Goal: Navigation & Orientation: Find specific page/section

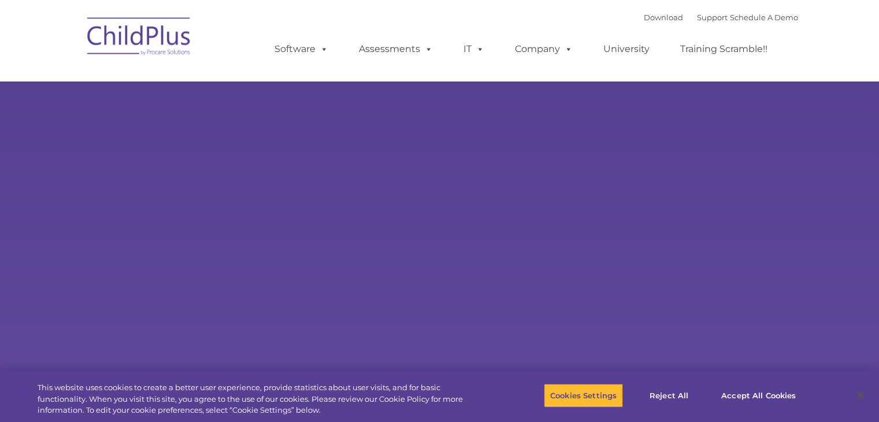
select select "MEDIUM"
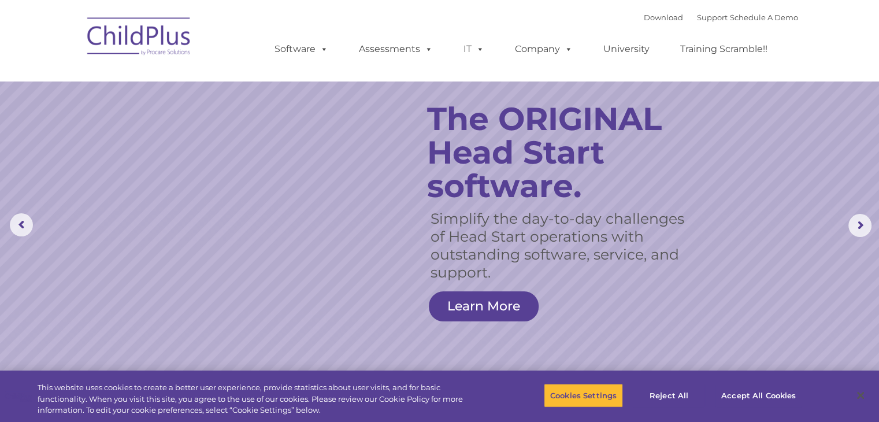
click at [800, 53] on nav "Download Support | Schedule A Demo  MENU MENU Software ChildPlus: The original…" at bounding box center [439, 40] width 879 height 81
click at [164, 38] on img at bounding box center [140, 38] width 116 height 58
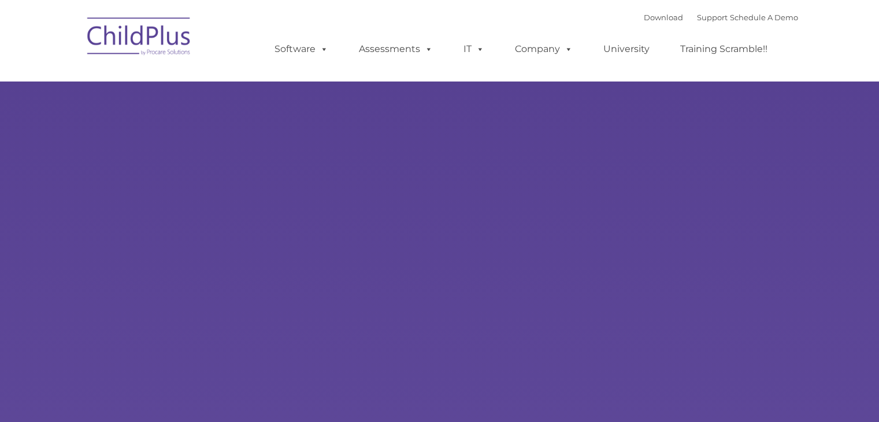
type input ""
